Goal: Find contact information: Find contact information

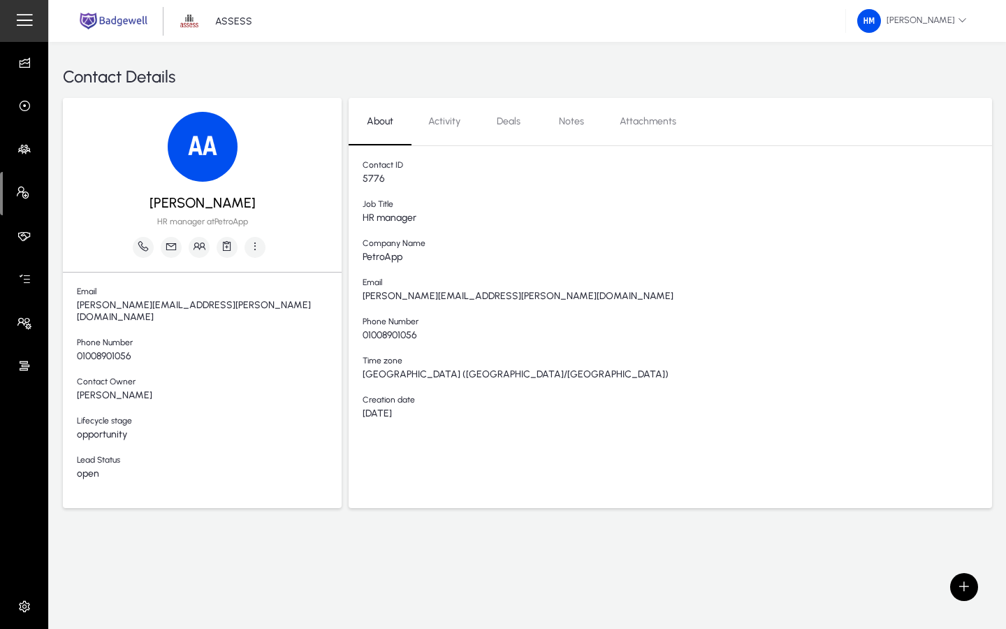
click at [412, 338] on span "01008901056" at bounding box center [678, 336] width 630 height 12
click at [422, 338] on span "01008901056" at bounding box center [678, 336] width 630 height 12
click at [412, 338] on span "01008901056" at bounding box center [678, 336] width 630 height 12
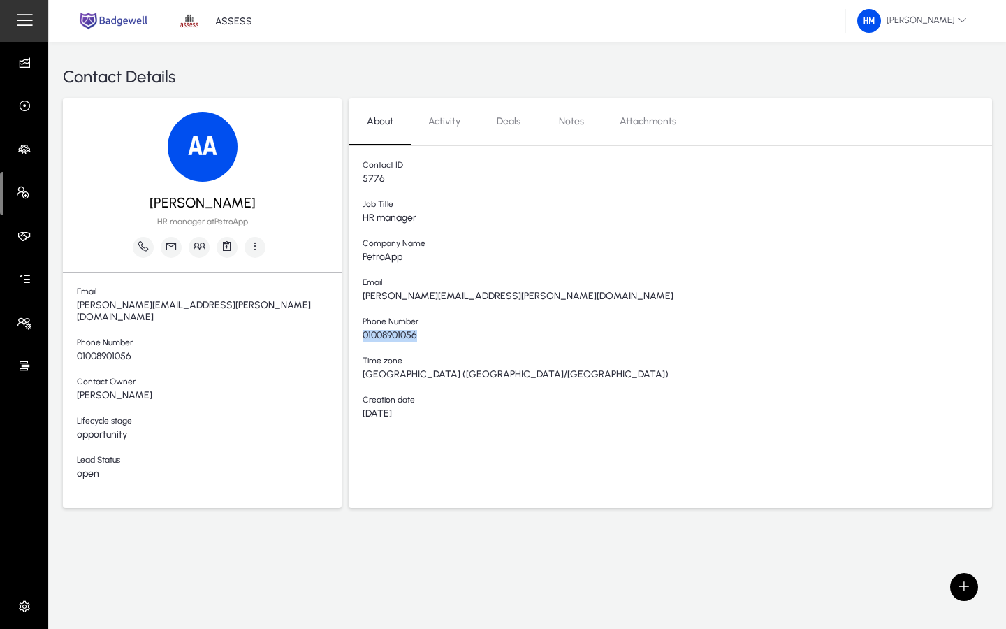
click at [412, 338] on span "01008901056" at bounding box center [678, 336] width 630 height 12
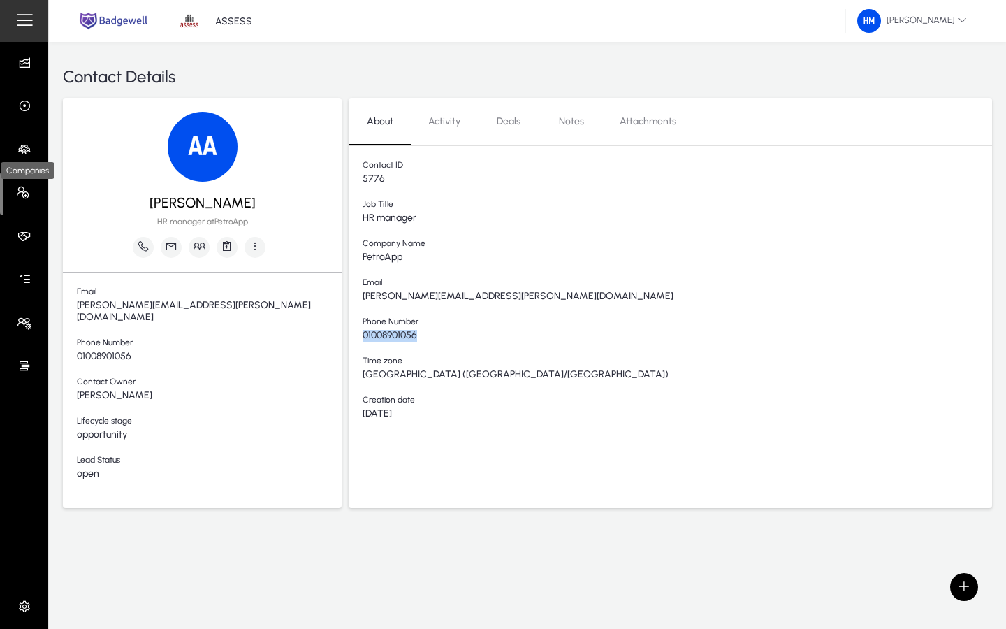
click at [22, 144] on icon at bounding box center [27, 150] width 20 height 14
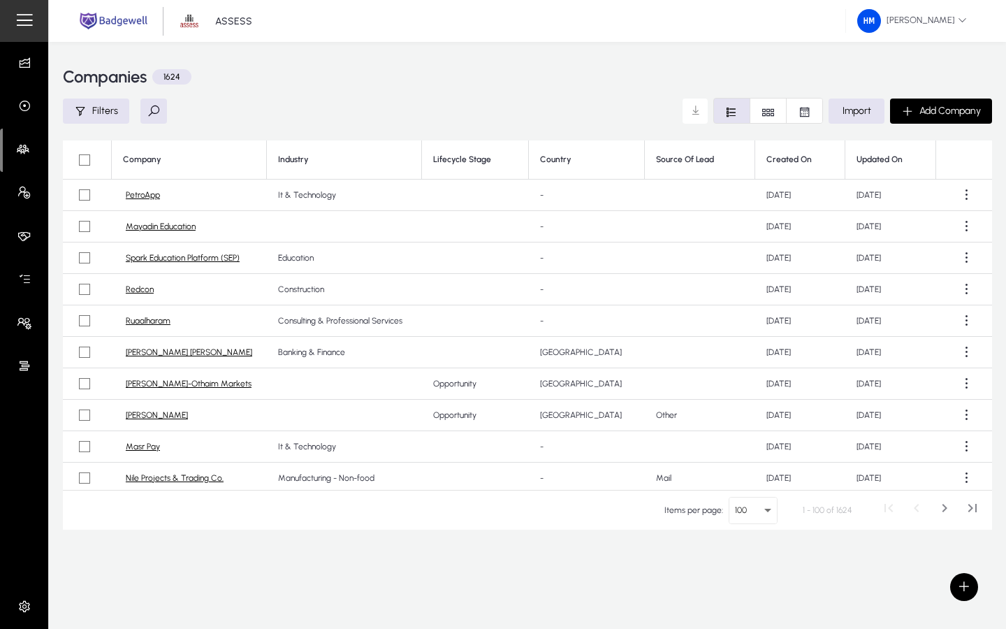
click at [138, 194] on link "PetroApp" at bounding box center [143, 195] width 34 height 10
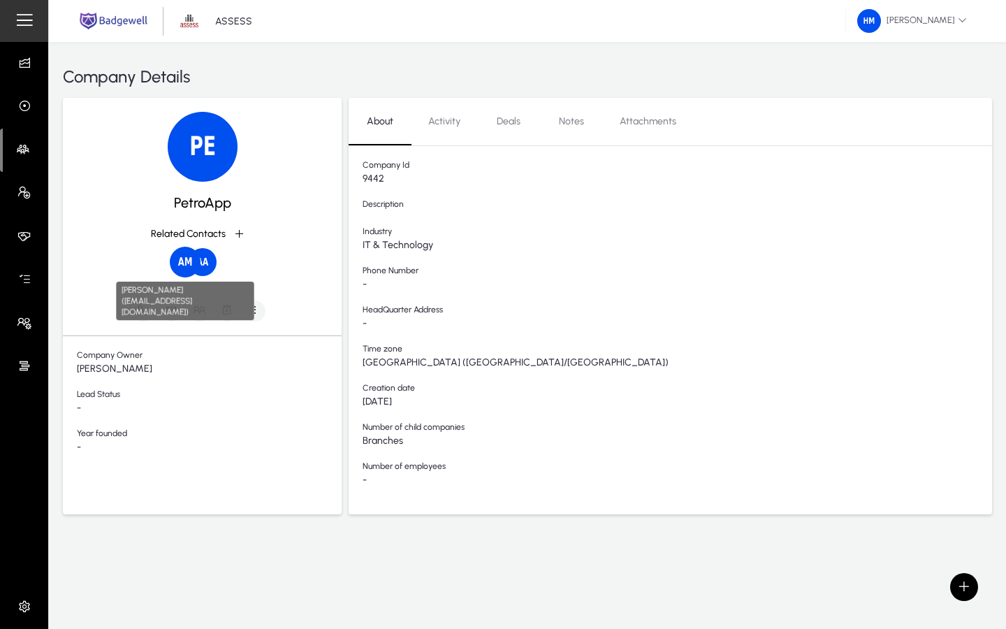
click at [182, 261] on img at bounding box center [185, 262] width 31 height 31
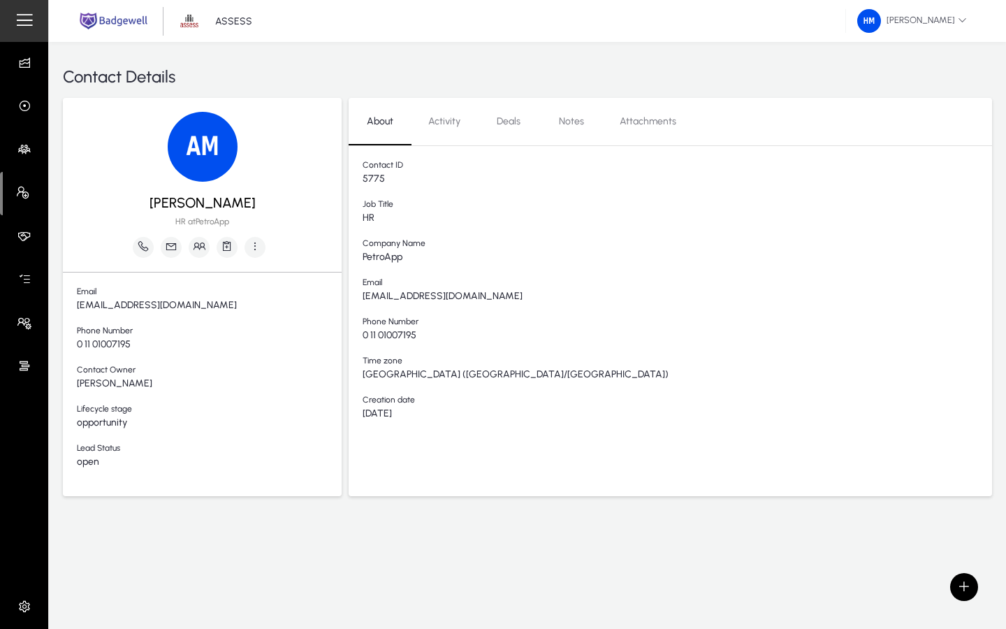
click at [419, 294] on span "[EMAIL_ADDRESS][DOMAIN_NAME]" at bounding box center [678, 297] width 630 height 12
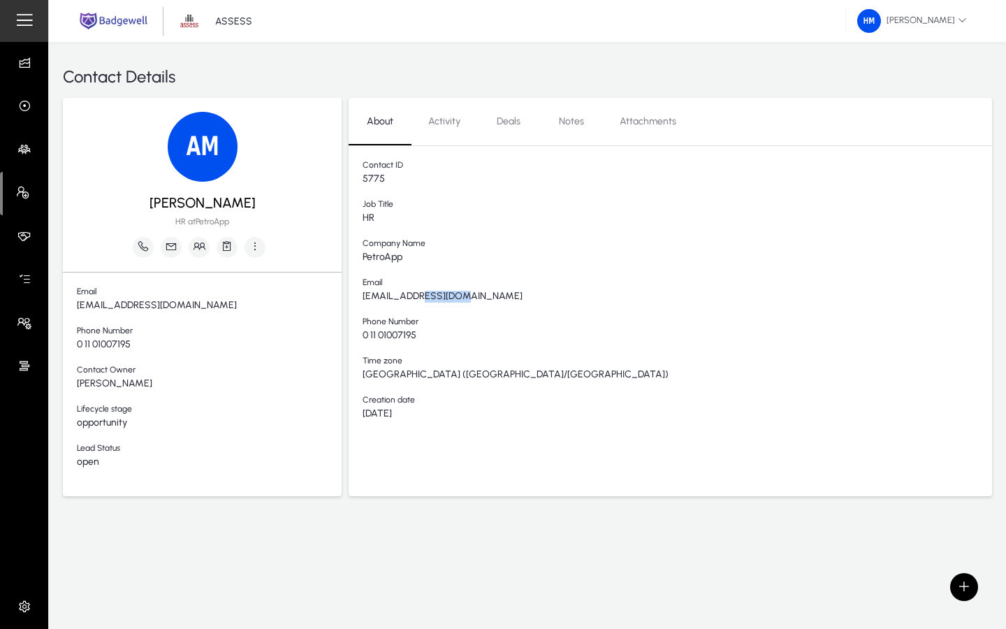
click at [419, 294] on span "[EMAIL_ADDRESS][DOMAIN_NAME]" at bounding box center [678, 297] width 630 height 12
click at [407, 296] on span "[EMAIL_ADDRESS][DOMAIN_NAME]" at bounding box center [678, 297] width 630 height 12
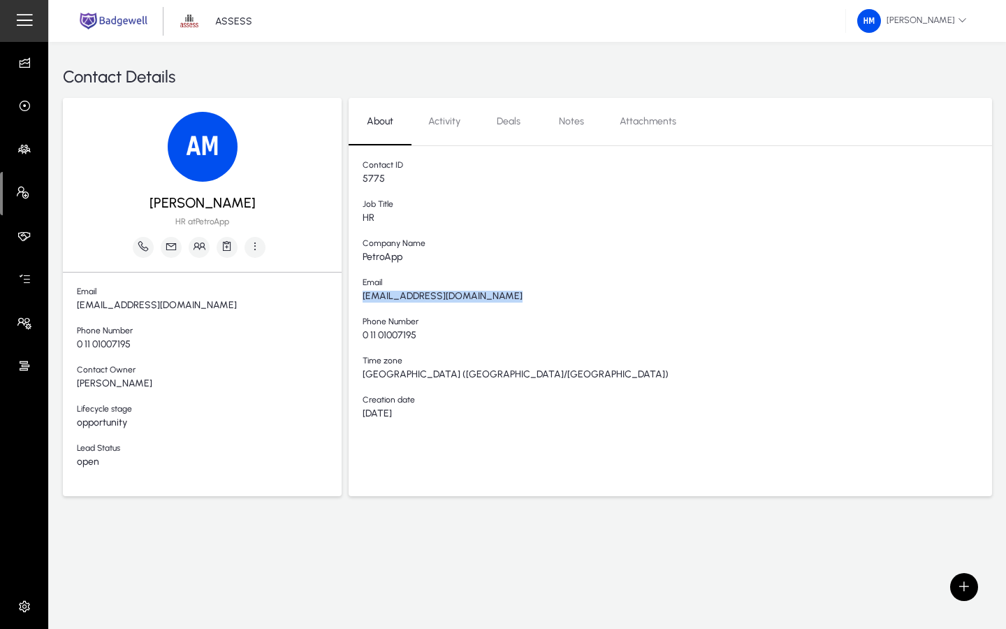
click at [407, 296] on span "[EMAIL_ADDRESS][DOMAIN_NAME]" at bounding box center [678, 297] width 630 height 12
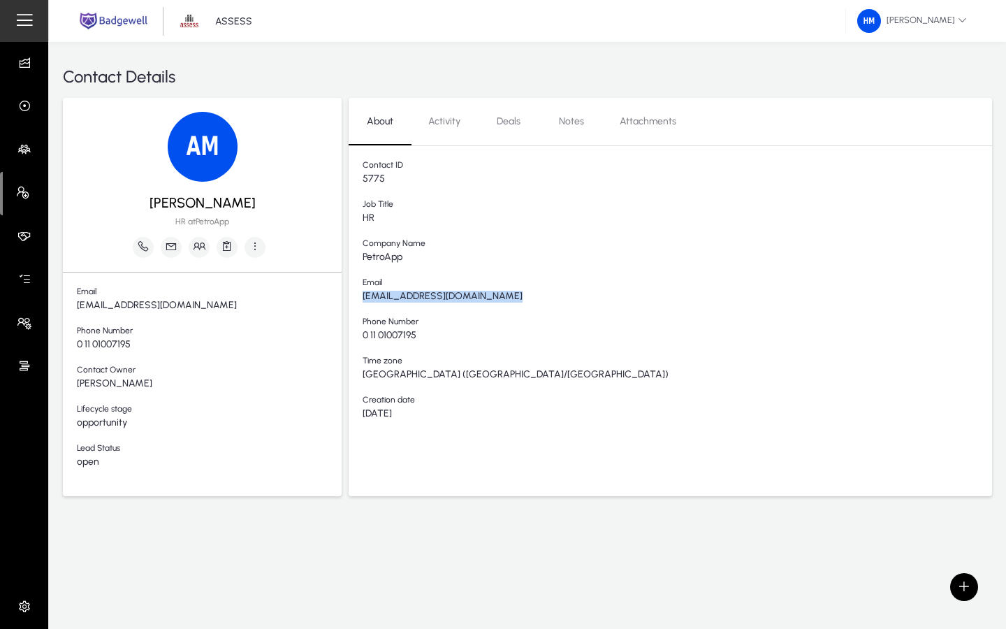
click at [407, 296] on span "[EMAIL_ADDRESS][DOMAIN_NAME]" at bounding box center [678, 297] width 630 height 12
click at [397, 296] on span "[EMAIL_ADDRESS][DOMAIN_NAME]" at bounding box center [678, 297] width 630 height 12
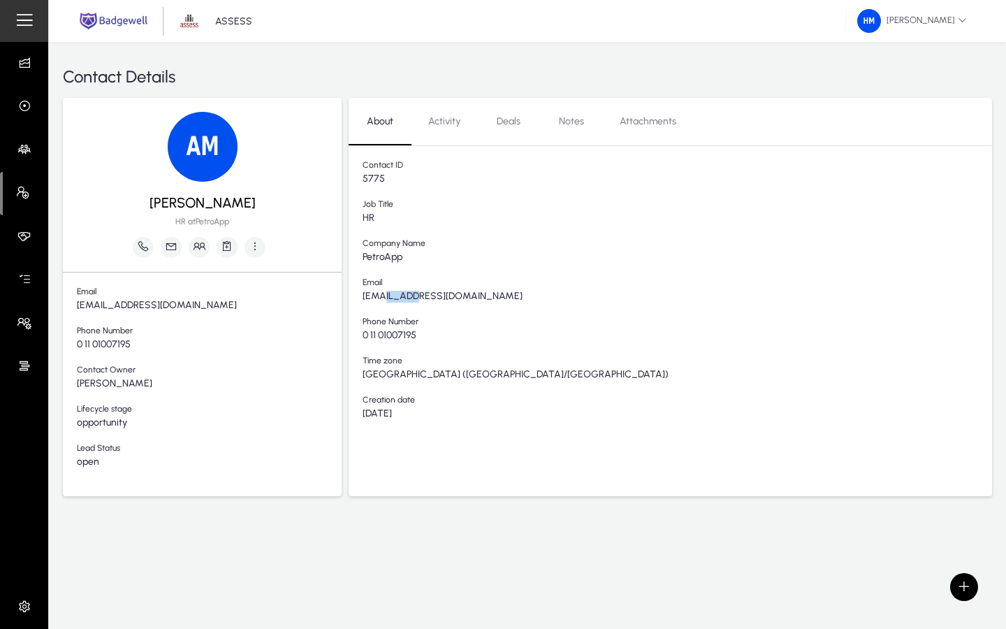
click at [397, 296] on span "[EMAIL_ADDRESS][DOMAIN_NAME]" at bounding box center [678, 297] width 630 height 12
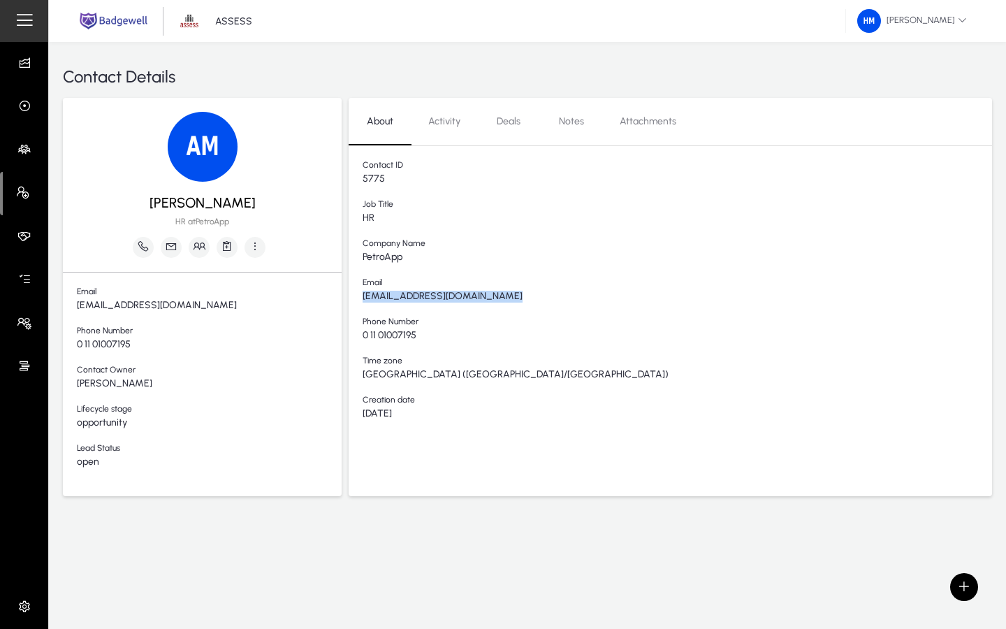
click at [397, 296] on span "[EMAIL_ADDRESS][DOMAIN_NAME]" at bounding box center [678, 297] width 630 height 12
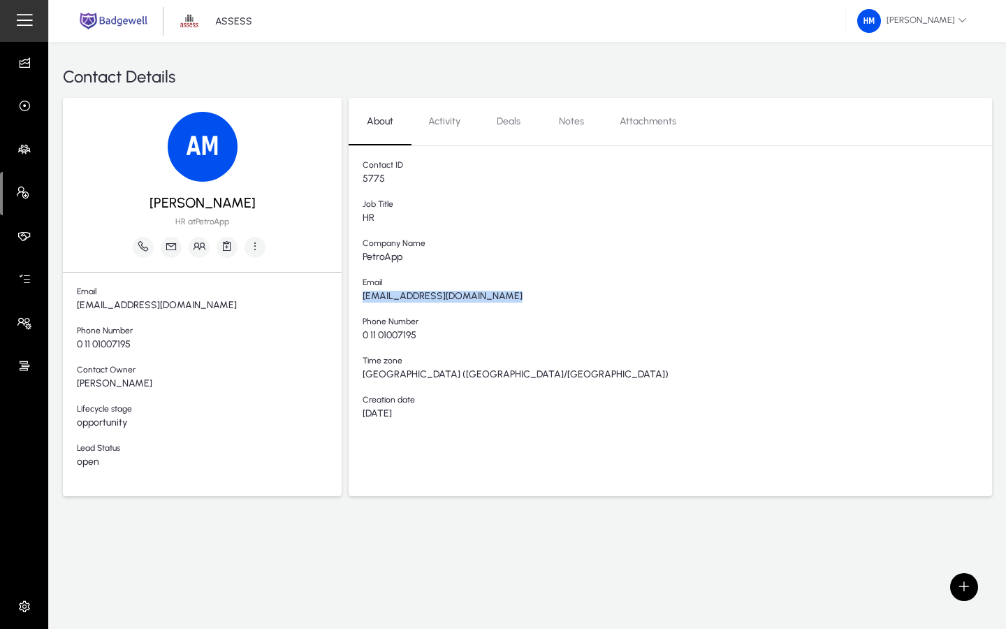
click at [401, 296] on span "[EMAIL_ADDRESS][DOMAIN_NAME]" at bounding box center [678, 297] width 630 height 12
click at [396, 296] on span "[EMAIL_ADDRESS][DOMAIN_NAME]" at bounding box center [678, 297] width 630 height 12
click at [26, 151] on icon at bounding box center [27, 150] width 20 height 14
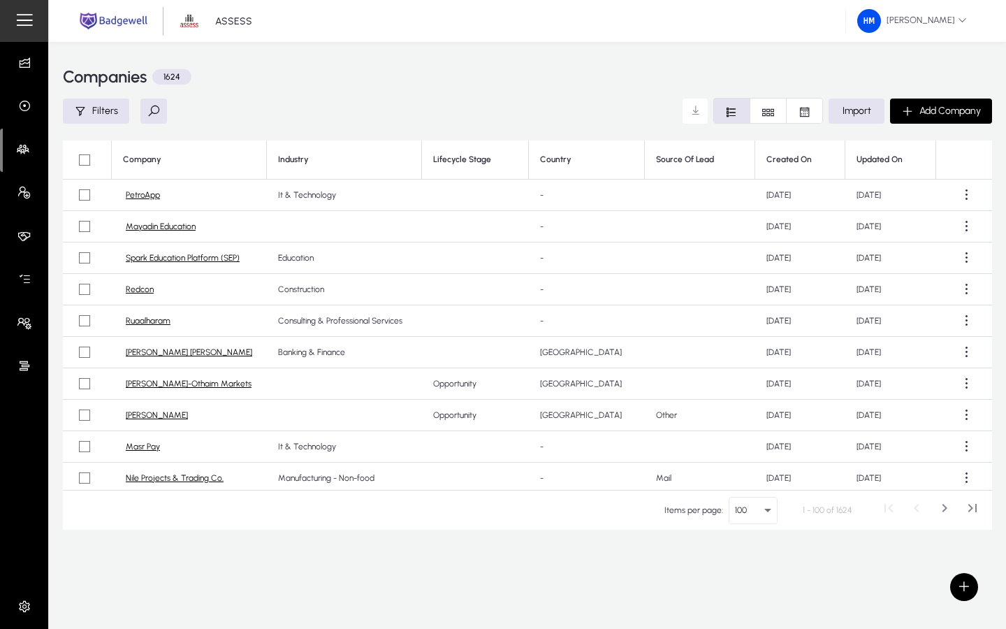
click at [147, 198] on link "PetroApp" at bounding box center [143, 195] width 34 height 10
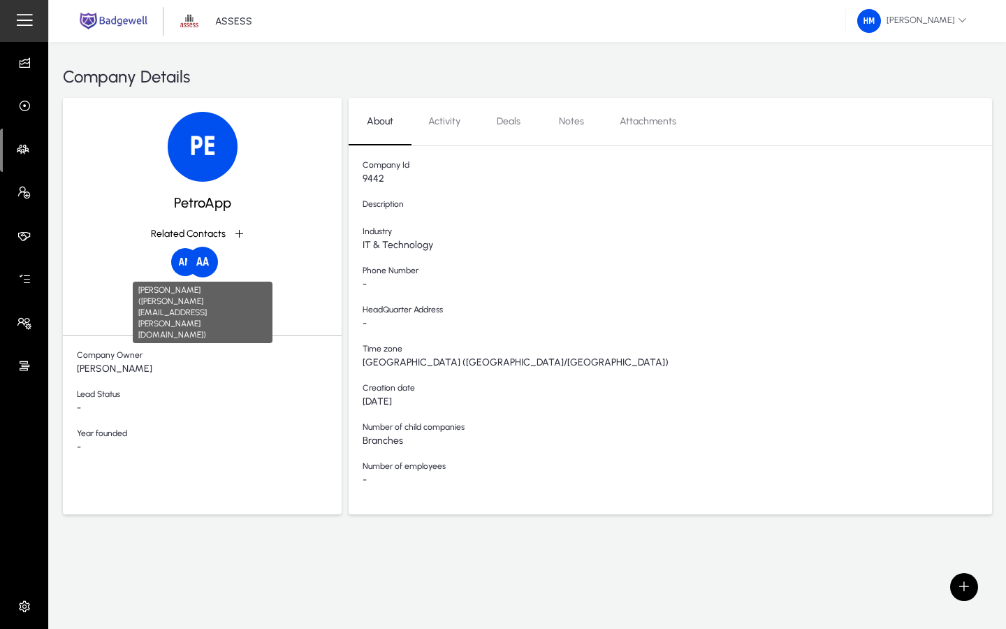
click at [203, 259] on img at bounding box center [202, 262] width 31 height 31
